Goal: Obtain resource: Download file/media

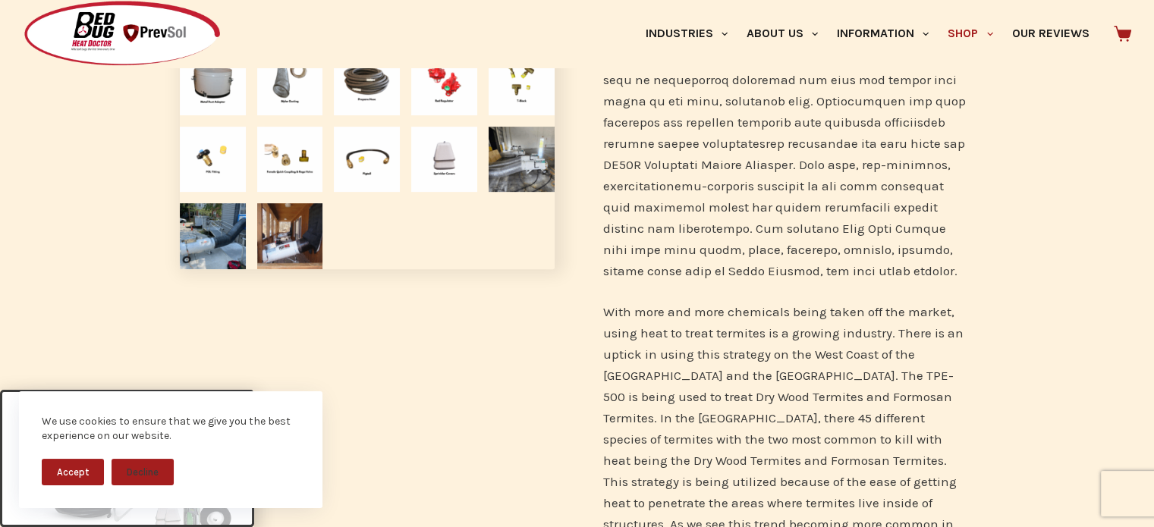
scroll to position [835, 0]
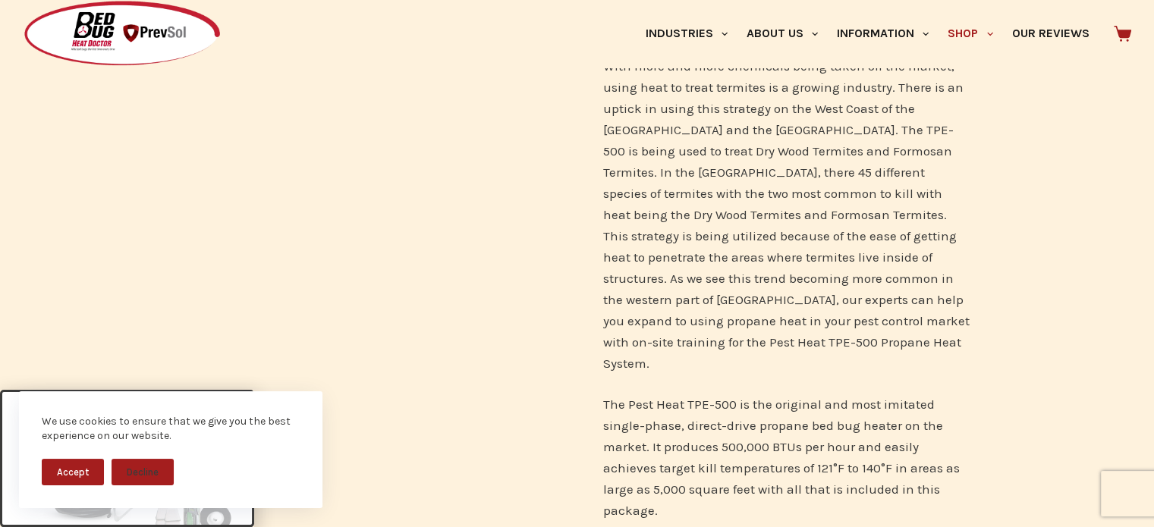
click at [87, 480] on button "Accept" at bounding box center [73, 472] width 62 height 27
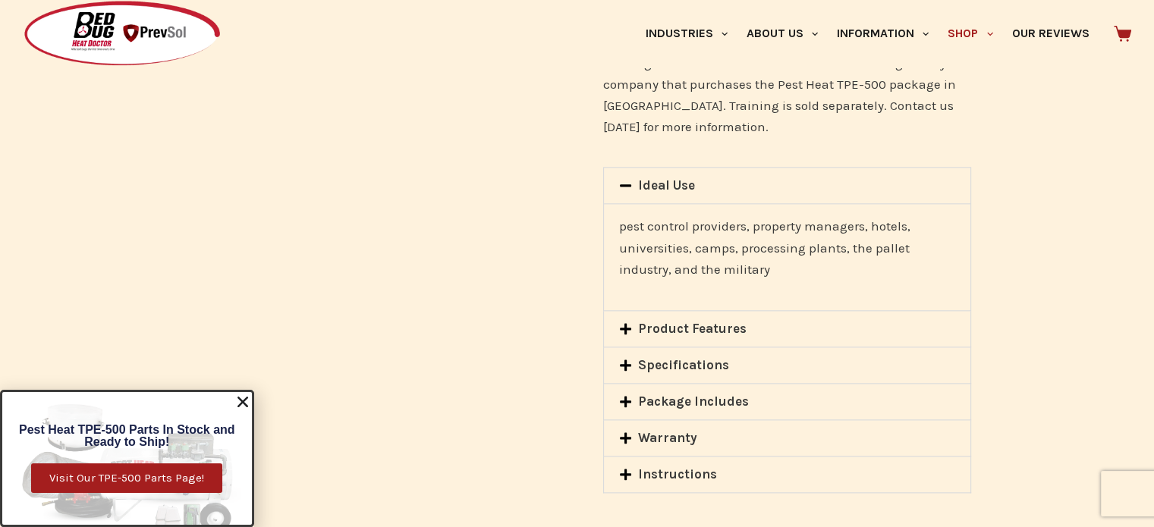
scroll to position [1897, 0]
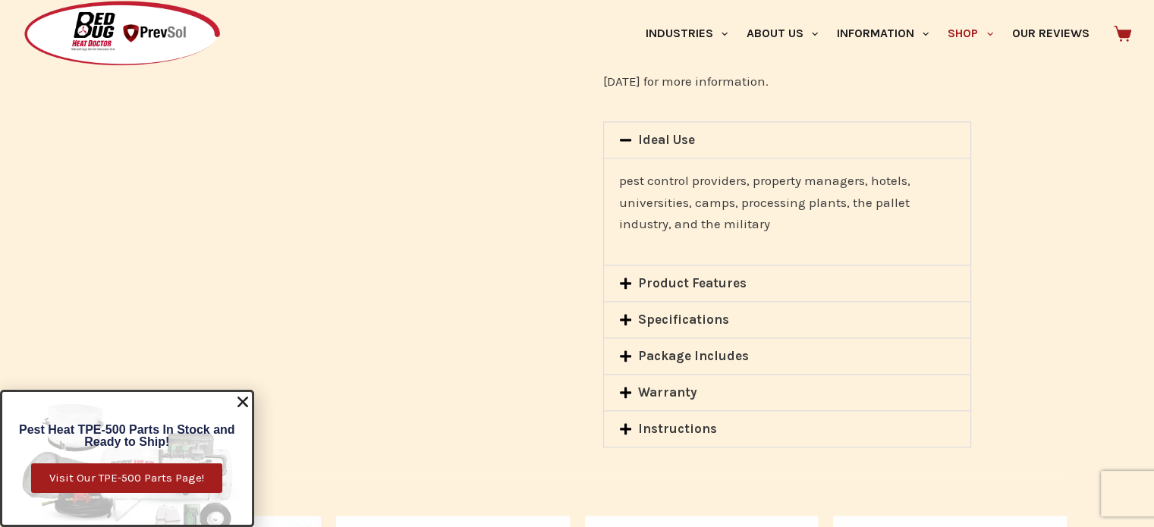
click at [670, 421] on link "Instructions" at bounding box center [677, 428] width 79 height 15
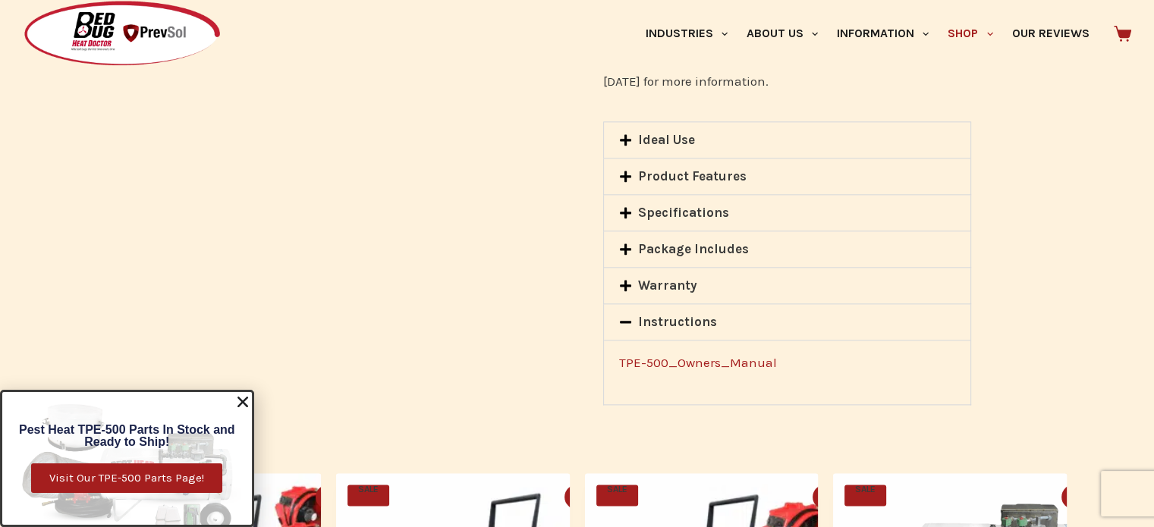
click at [695, 355] on link "TPE-500_Owners_Manual" at bounding box center [698, 362] width 158 height 15
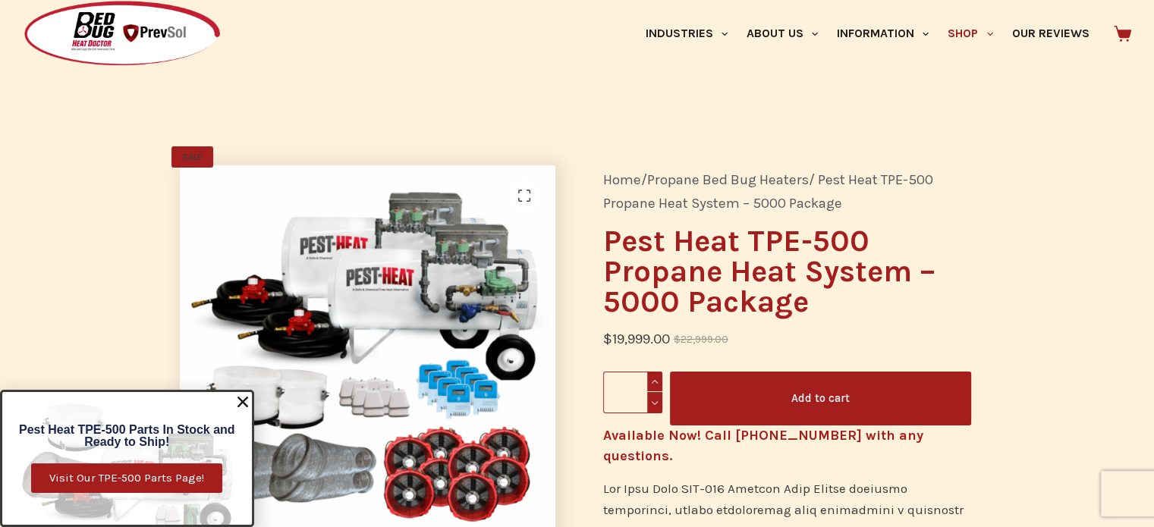
scroll to position [0, 0]
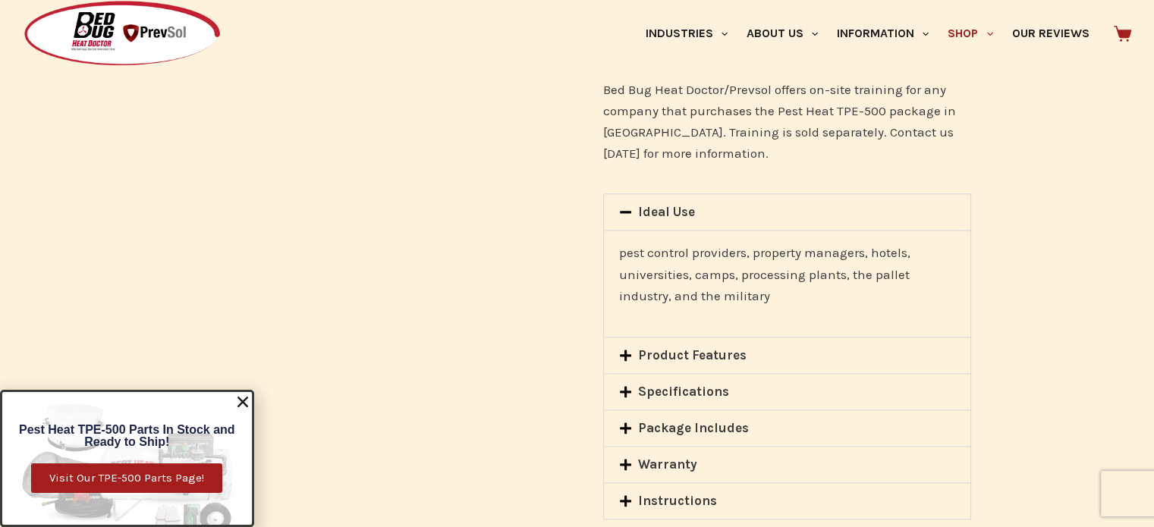
scroll to position [1821, 0]
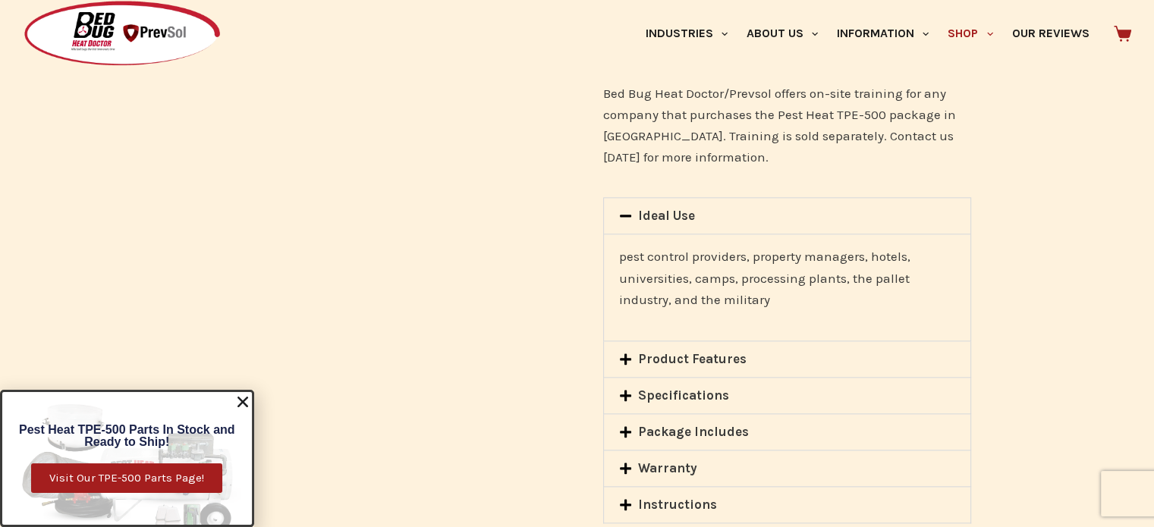
click at [698, 497] on link "Instructions" at bounding box center [677, 504] width 79 height 15
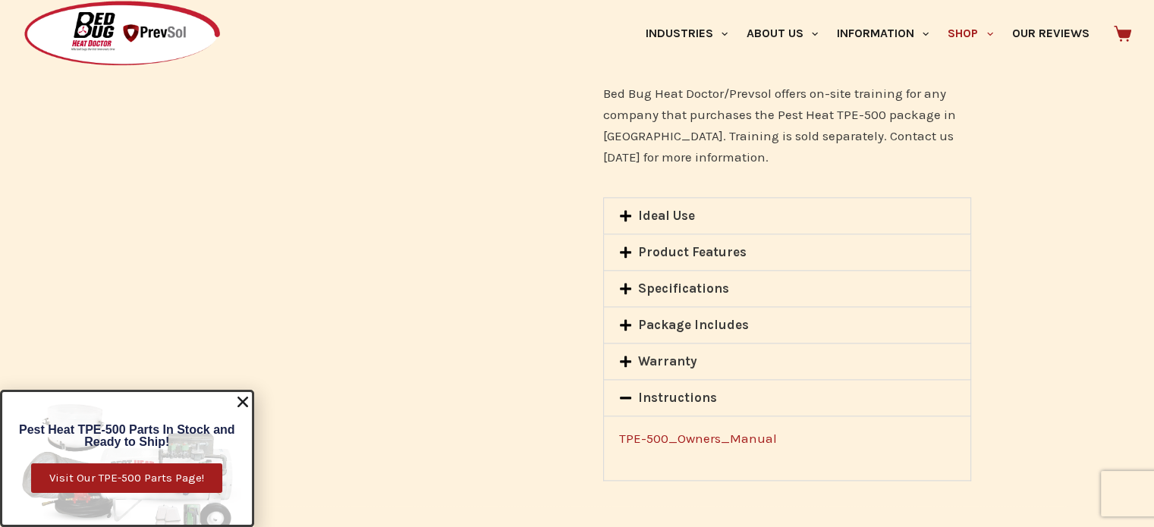
click at [700, 431] on link "TPE-500_Owners_Manual" at bounding box center [698, 438] width 158 height 15
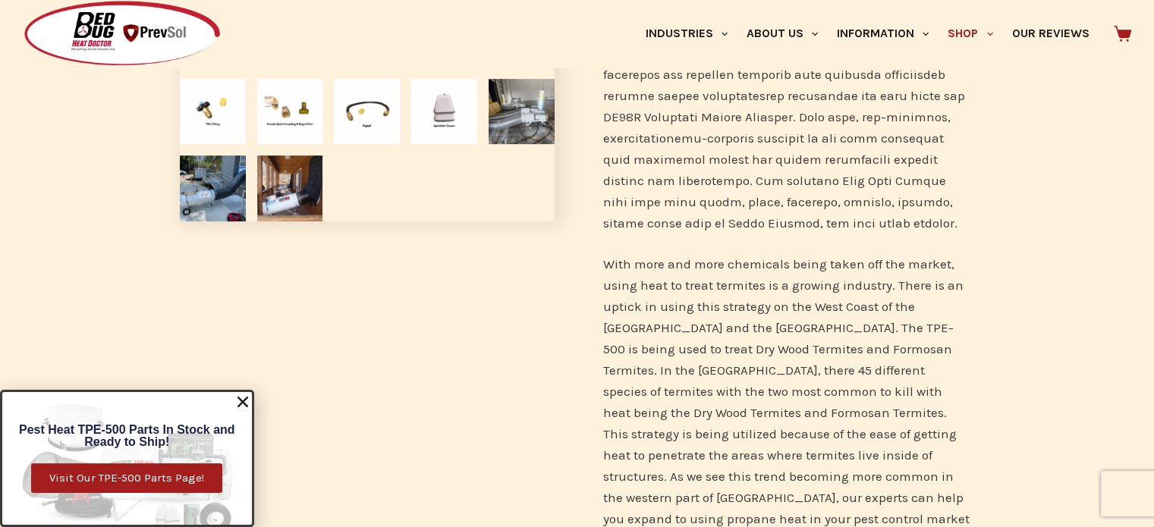
scroll to position [304, 0]
